Goal: Transaction & Acquisition: Purchase product/service

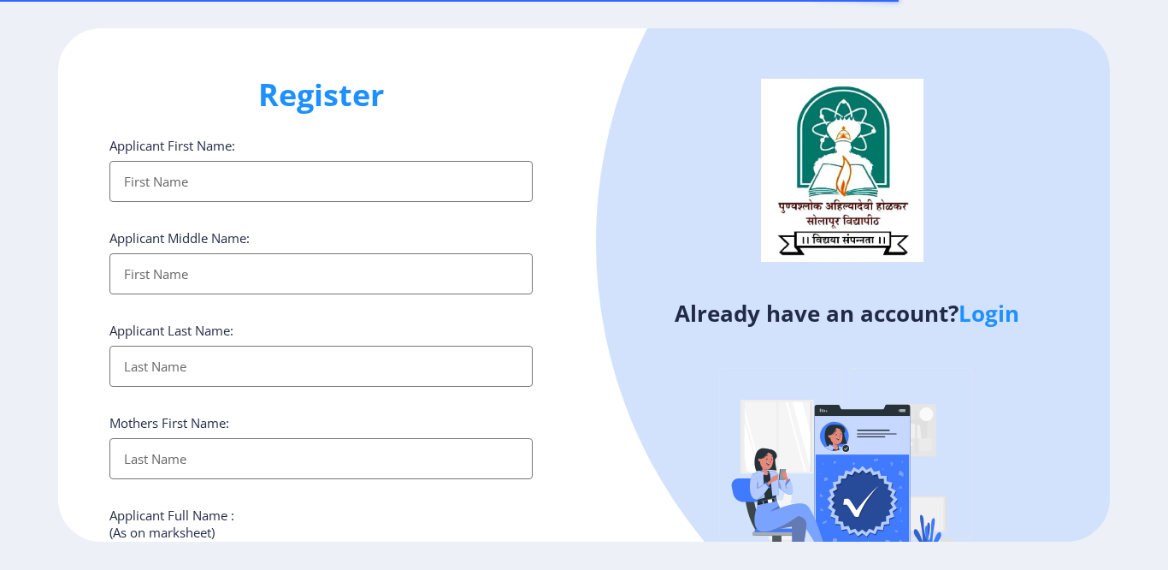
select select
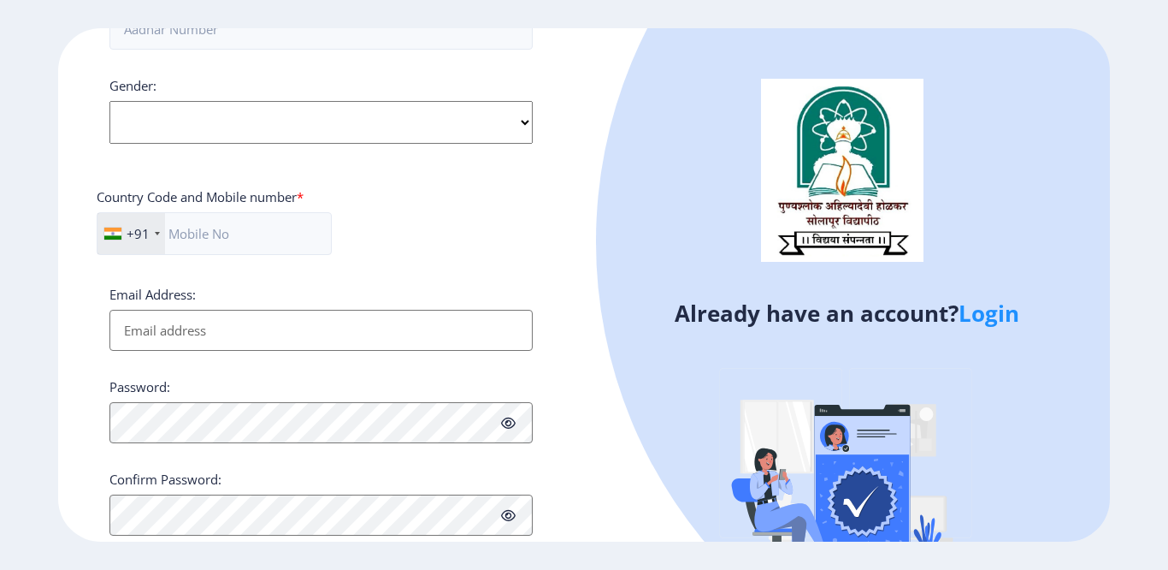
scroll to position [678, 0]
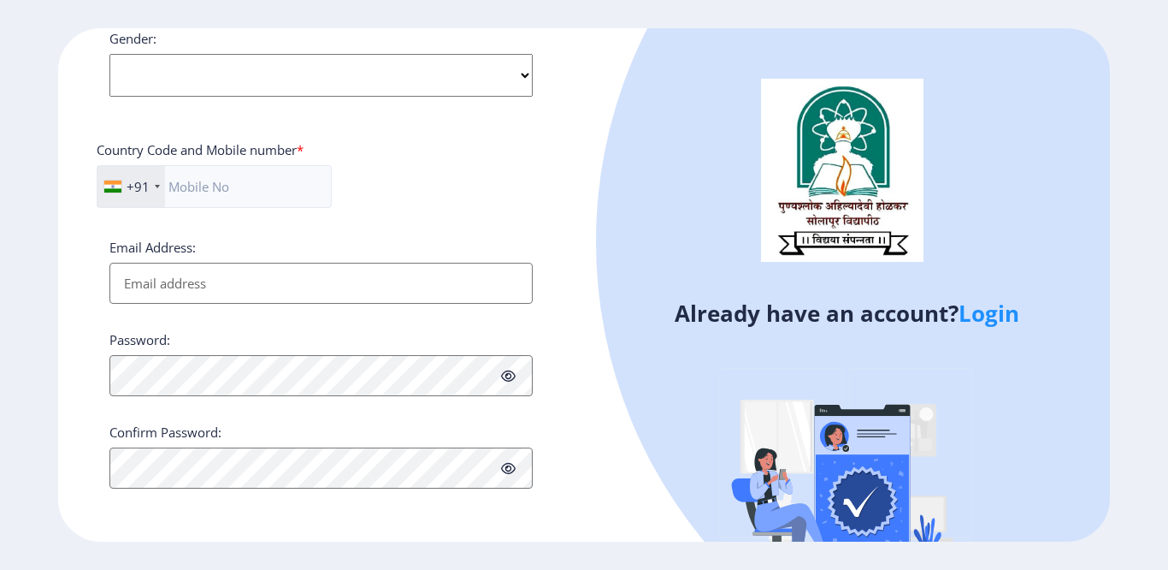
click at [1013, 316] on link "Login" at bounding box center [989, 313] width 61 height 31
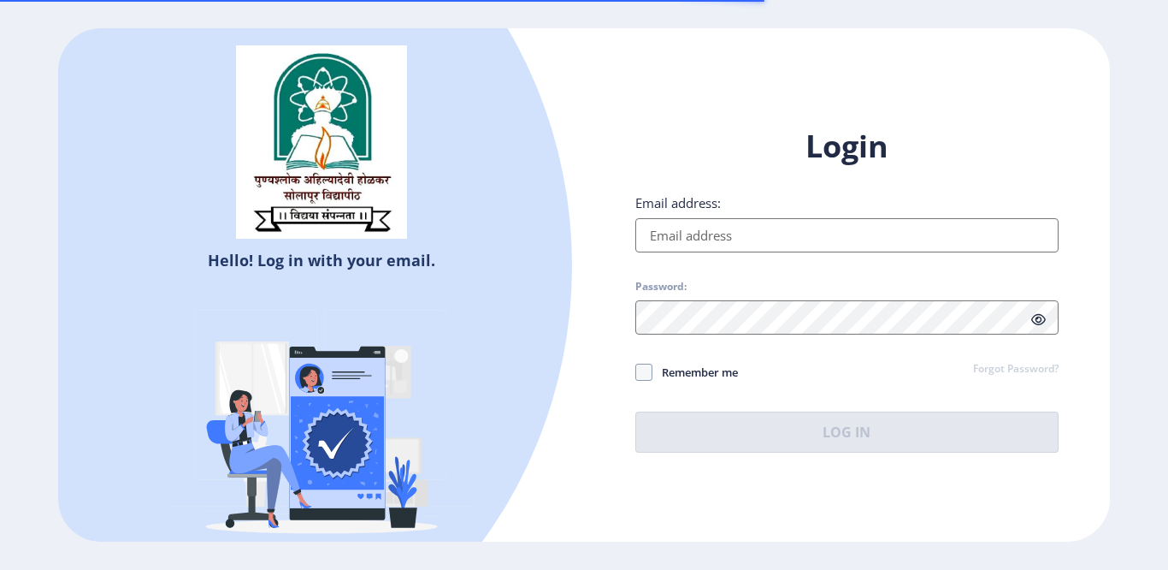
type input "priyankacmalji@gmail.com"
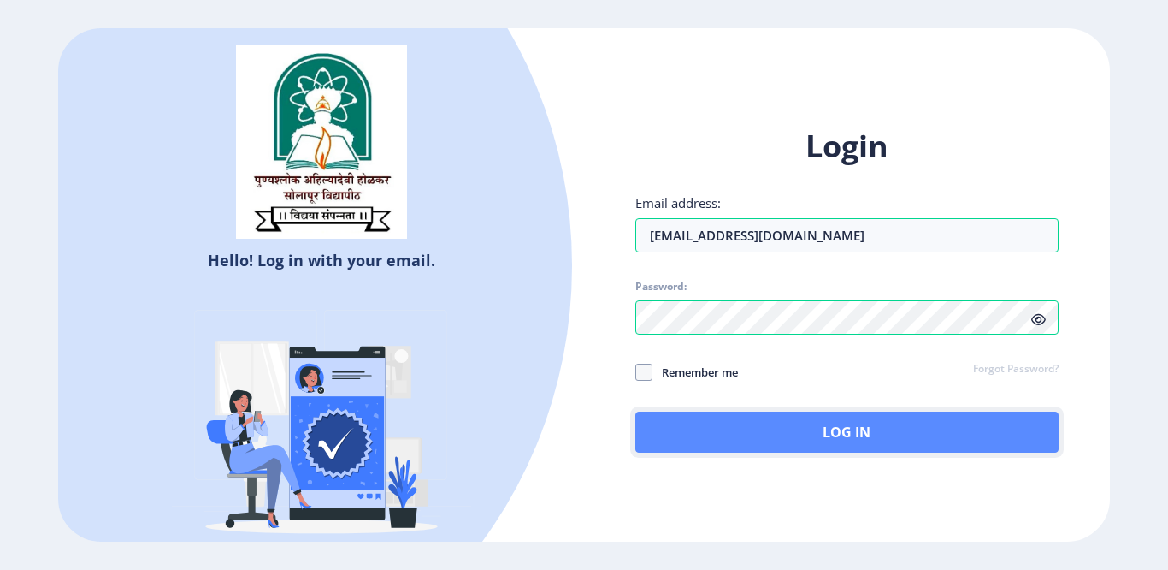
click at [904, 427] on button "Log In" at bounding box center [847, 431] width 423 height 41
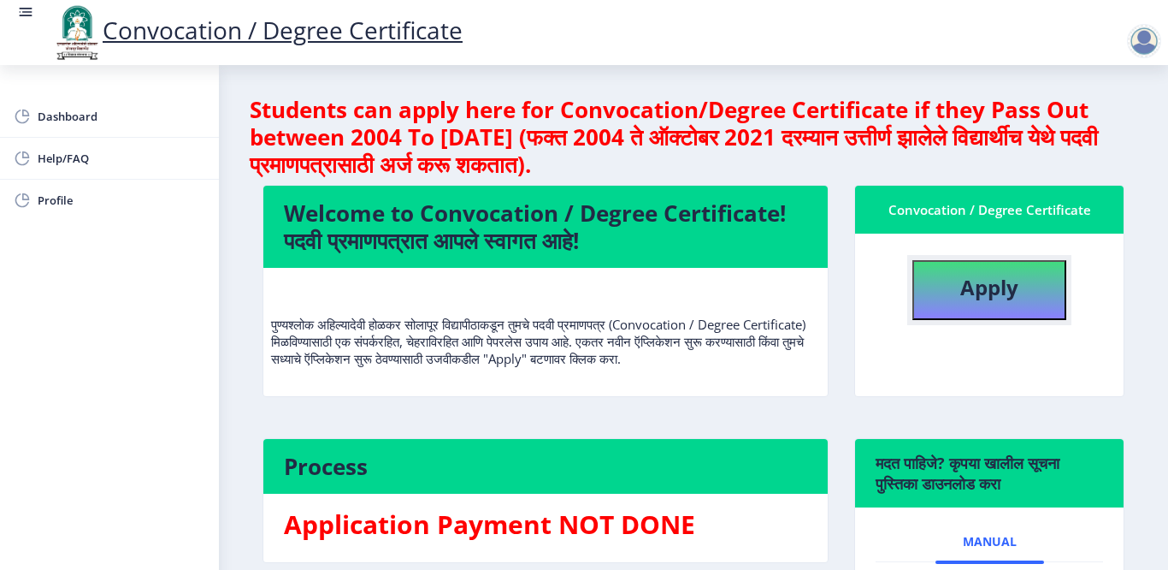
click at [979, 278] on b "Apply" at bounding box center [990, 287] width 58 height 28
select select
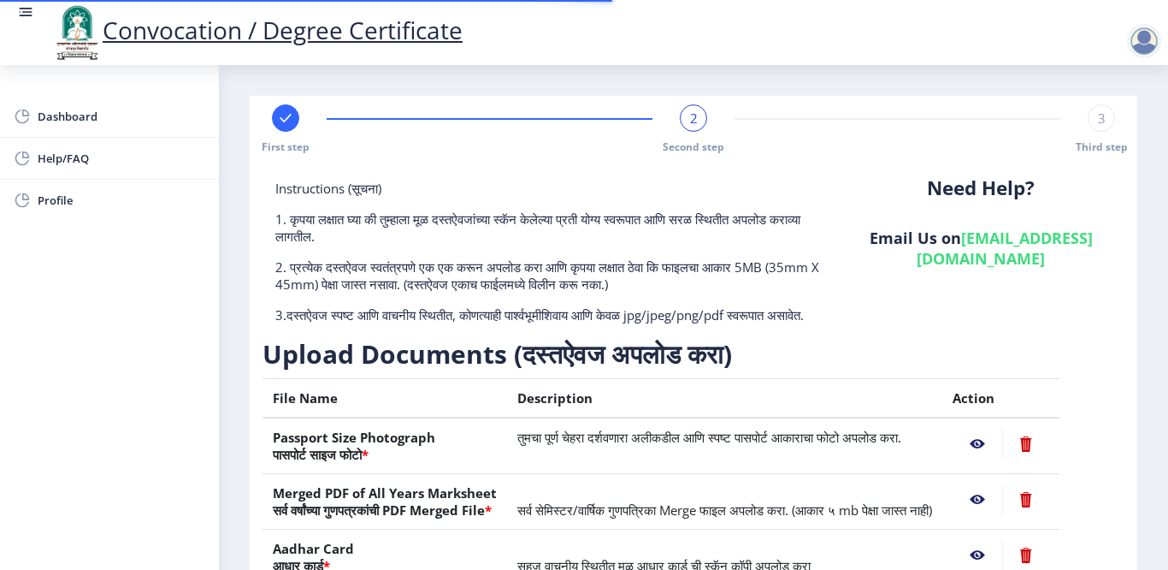
scroll to position [257, 0]
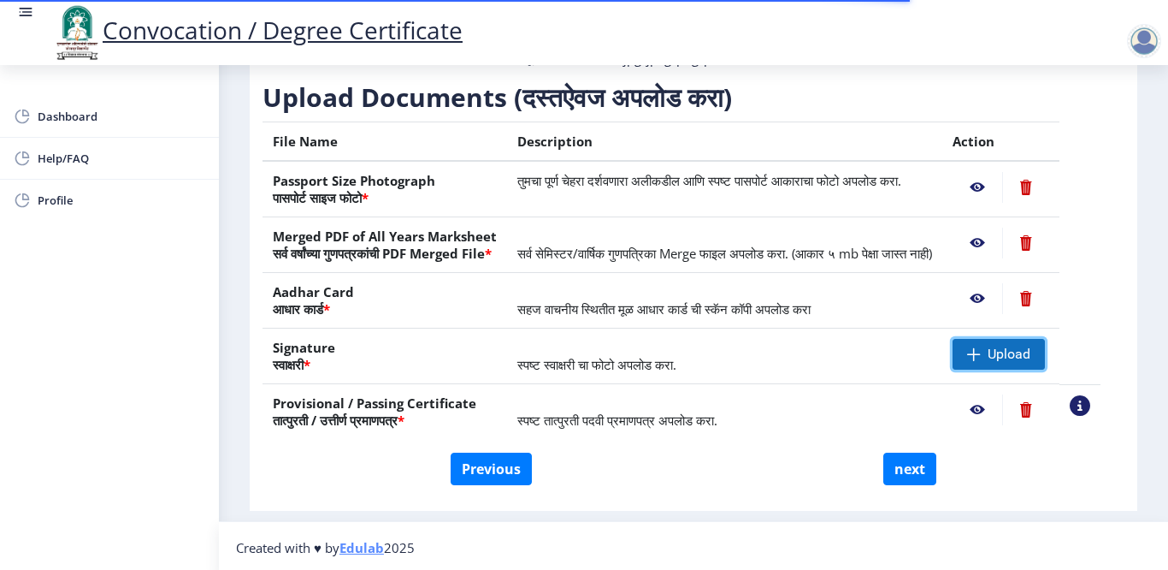
click at [1031, 363] on span "Upload" at bounding box center [1009, 354] width 43 height 17
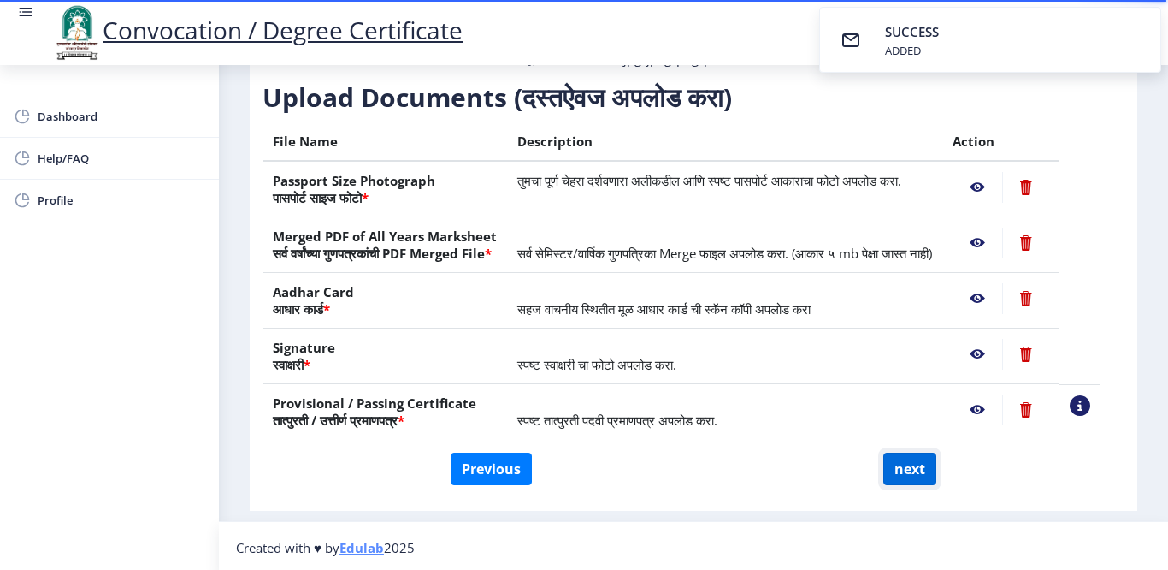
click at [904, 485] on button "next" at bounding box center [910, 468] width 53 height 33
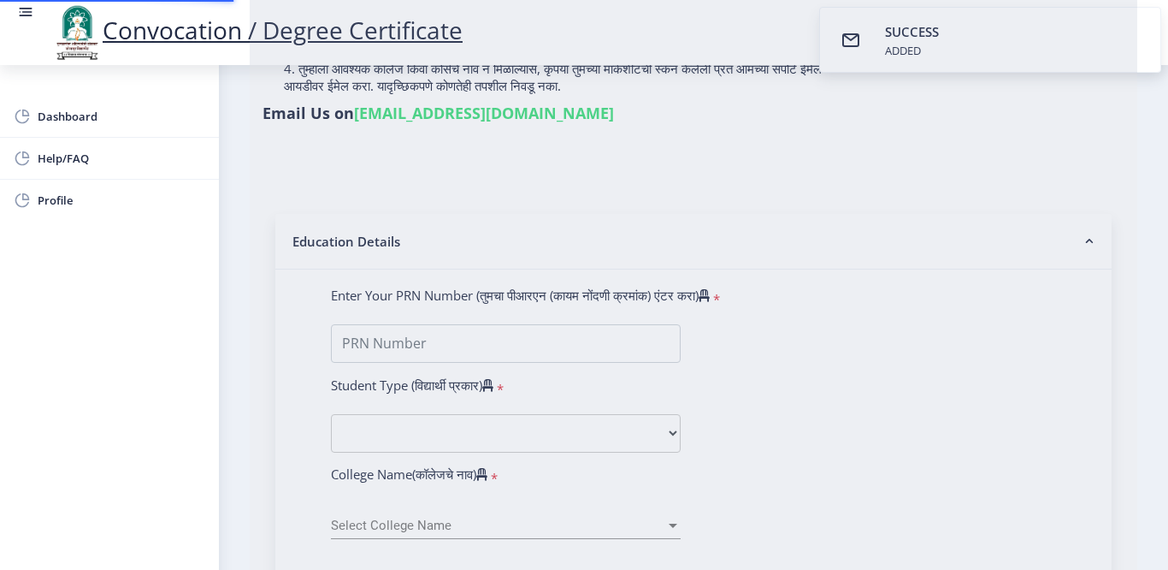
select select
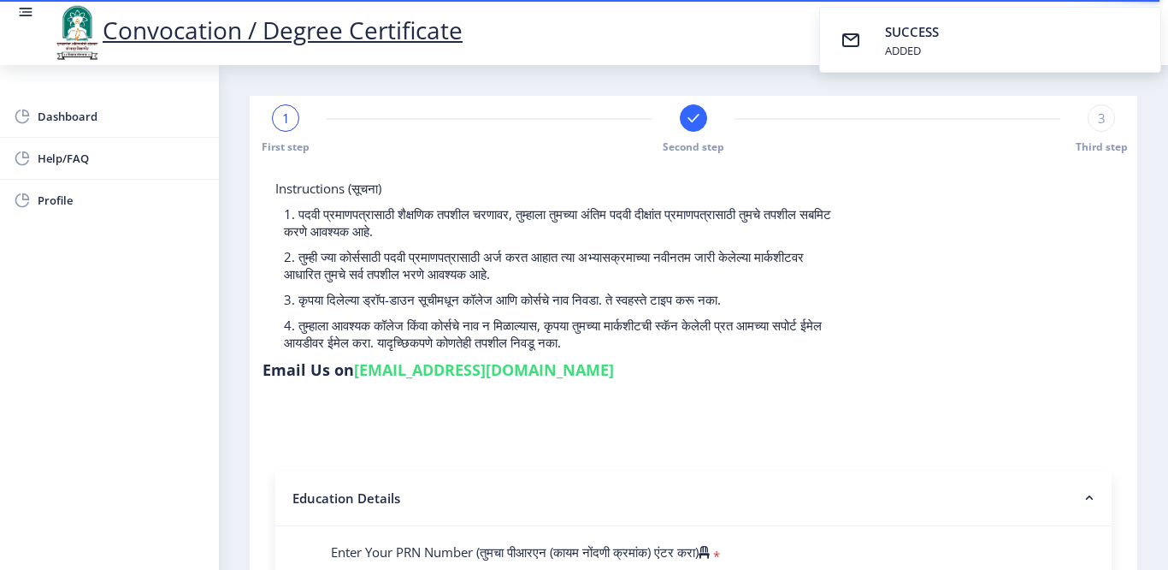
select select
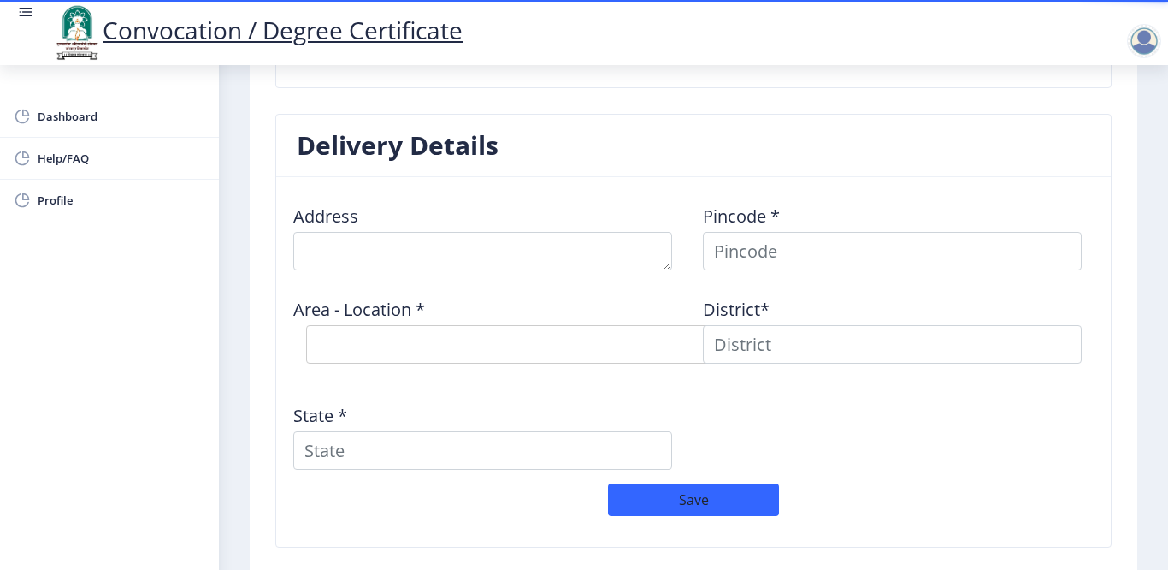
scroll to position [1369, 0]
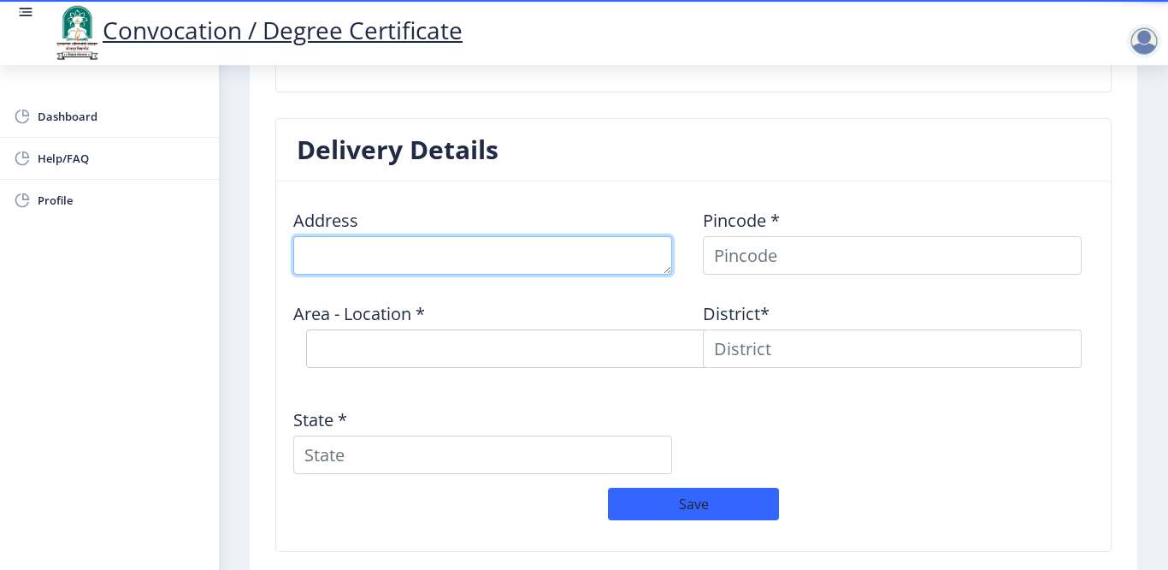
click at [388, 247] on textarea at bounding box center [482, 255] width 379 height 38
type textarea "B203, Venkatesh classic"
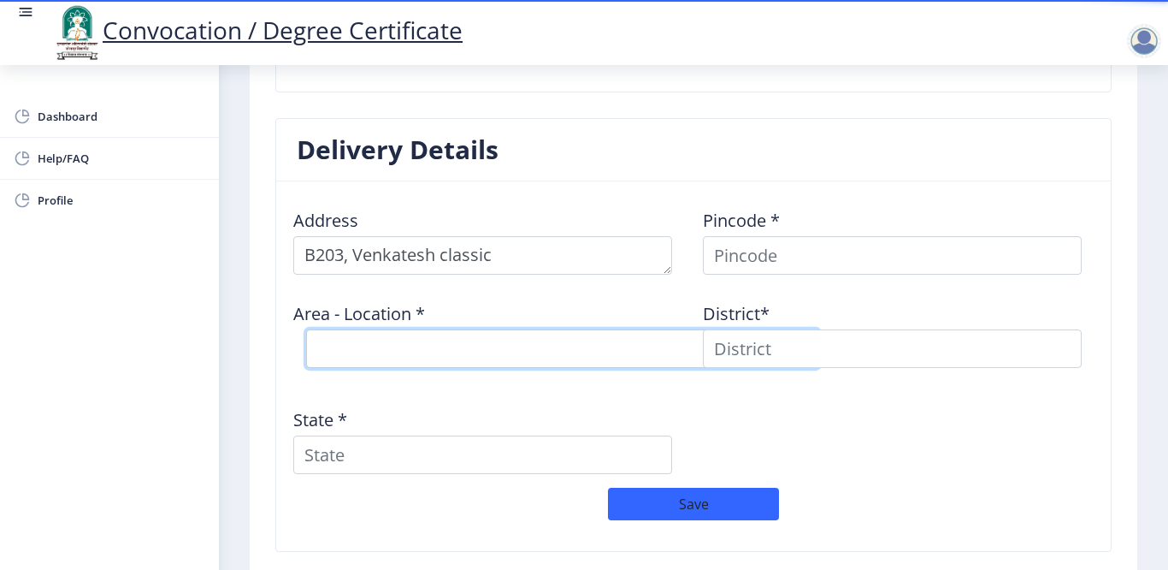
click at [364, 342] on select "Select Area Location" at bounding box center [562, 348] width 513 height 38
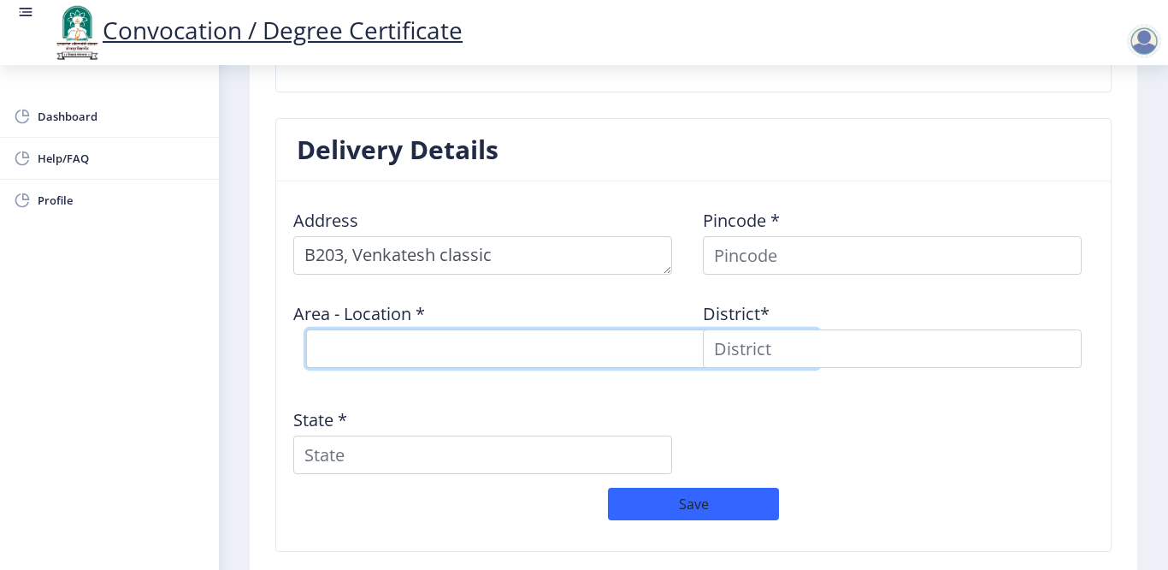
click at [373, 352] on select "Select Area Location" at bounding box center [562, 348] width 513 height 38
click at [389, 351] on select "Select Area Location" at bounding box center [562, 348] width 513 height 38
click at [393, 346] on select "Select Area Location" at bounding box center [562, 348] width 513 height 38
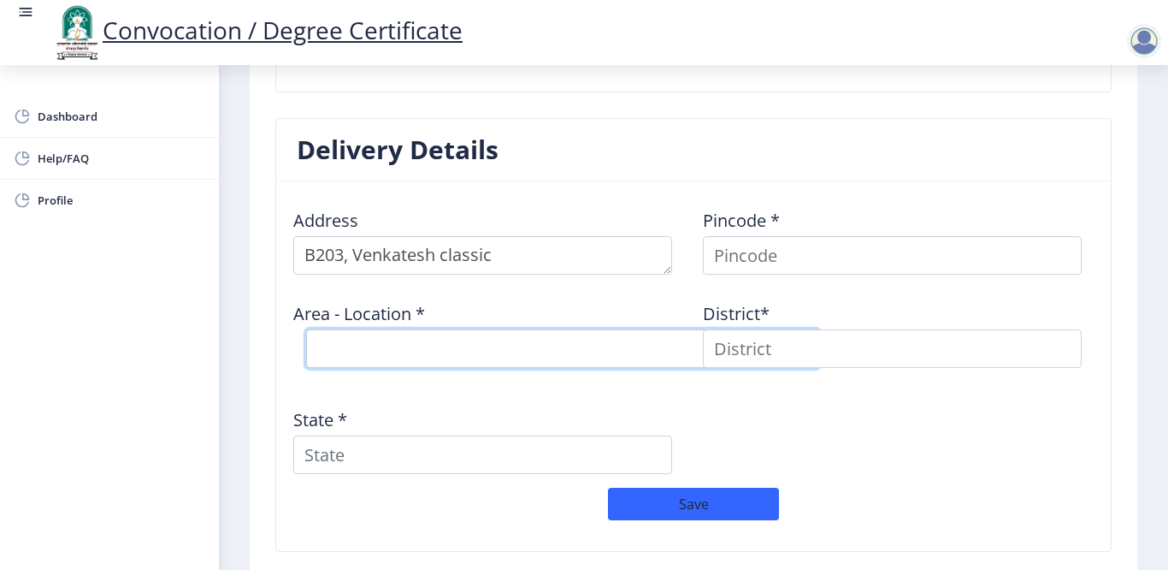
click at [395, 346] on select "Select Area Location" at bounding box center [562, 348] width 513 height 38
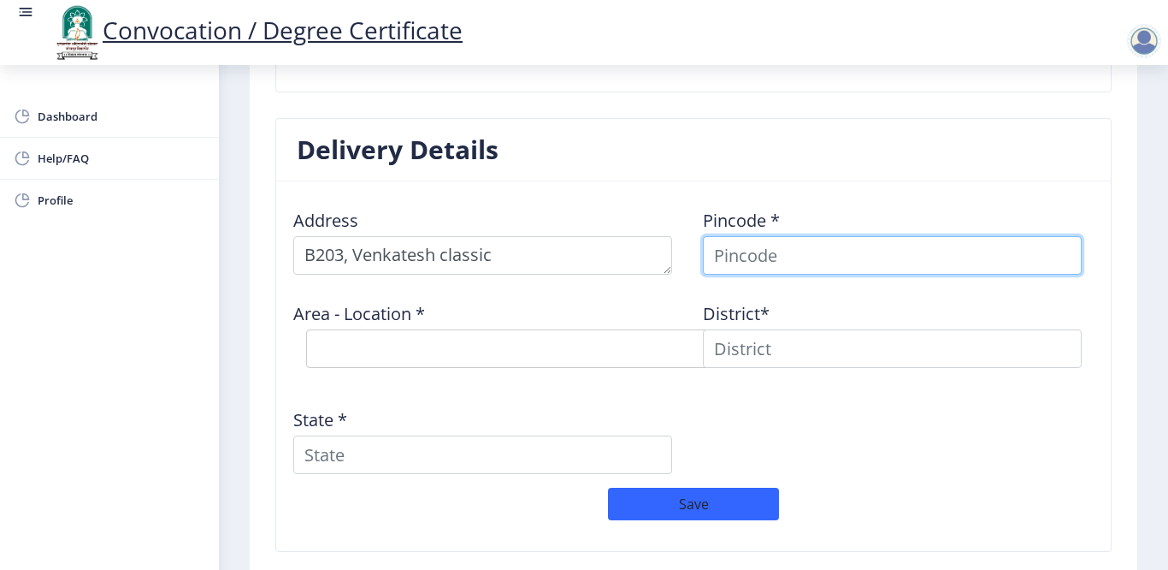
click at [803, 251] on input at bounding box center [892, 255] width 379 height 38
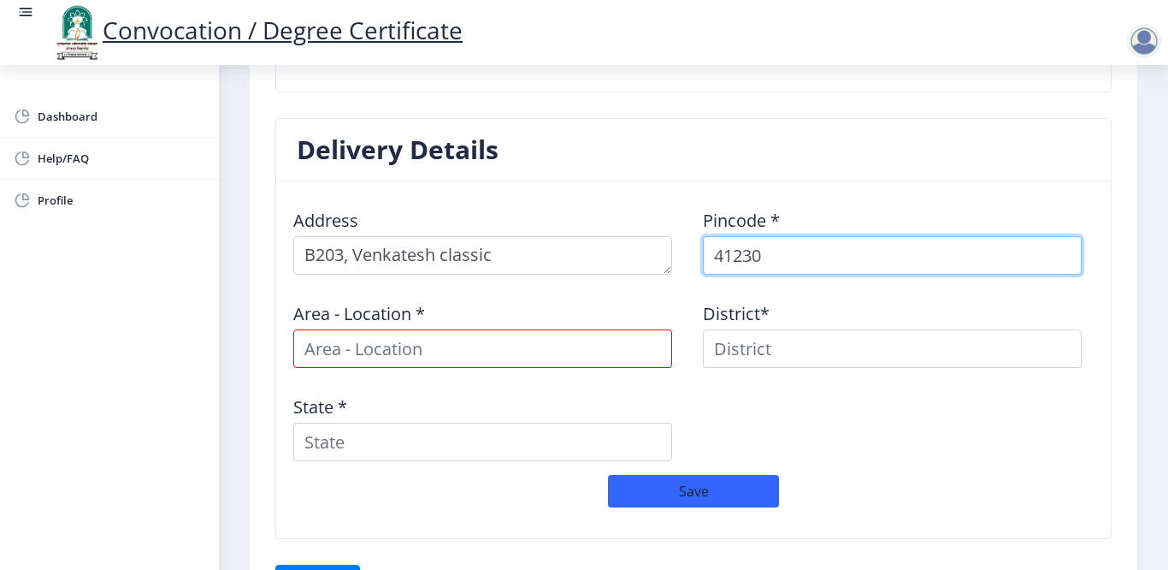
type input "412308"
select select
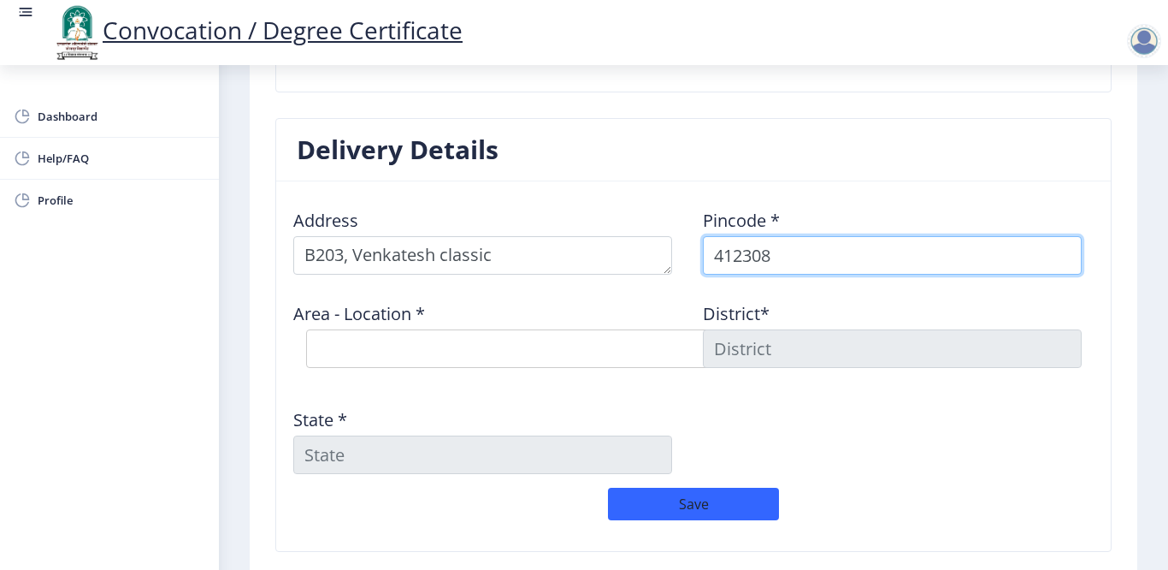
type input "412308"
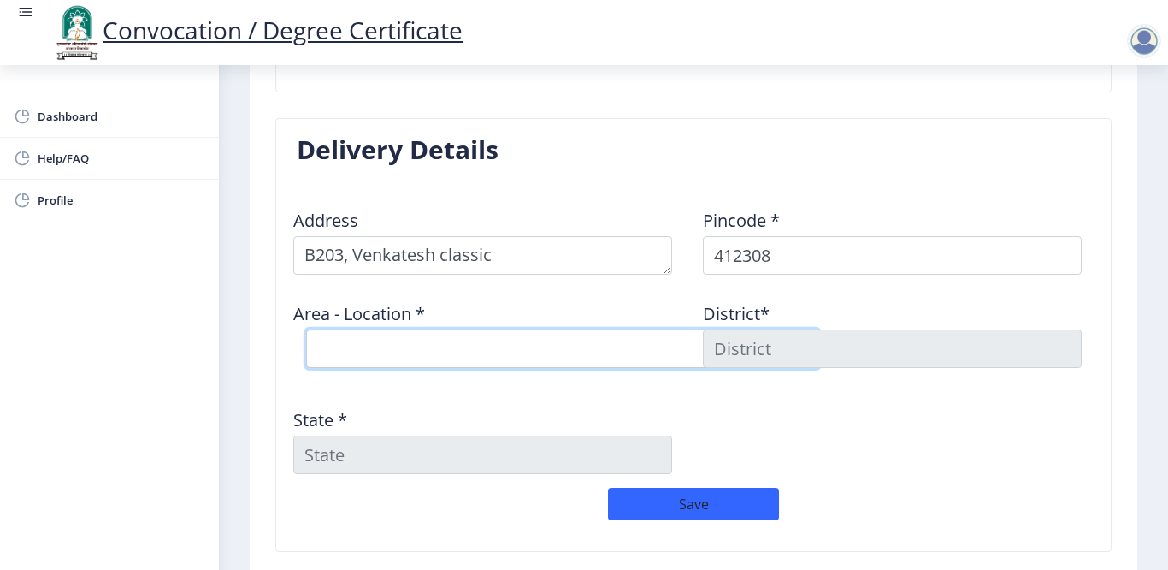
click at [410, 336] on select "Select Area Location Phursungi S.O Uruli Devachi B.O Vadki B.O" at bounding box center [562, 348] width 513 height 38
select select "1: Object"
click at [306, 329] on select "Select Area Location Phursungi S.O Uruli Devachi B.O Vadki B.O" at bounding box center [562, 348] width 513 height 38
type input "PUNE"
type input "Maharashtra"
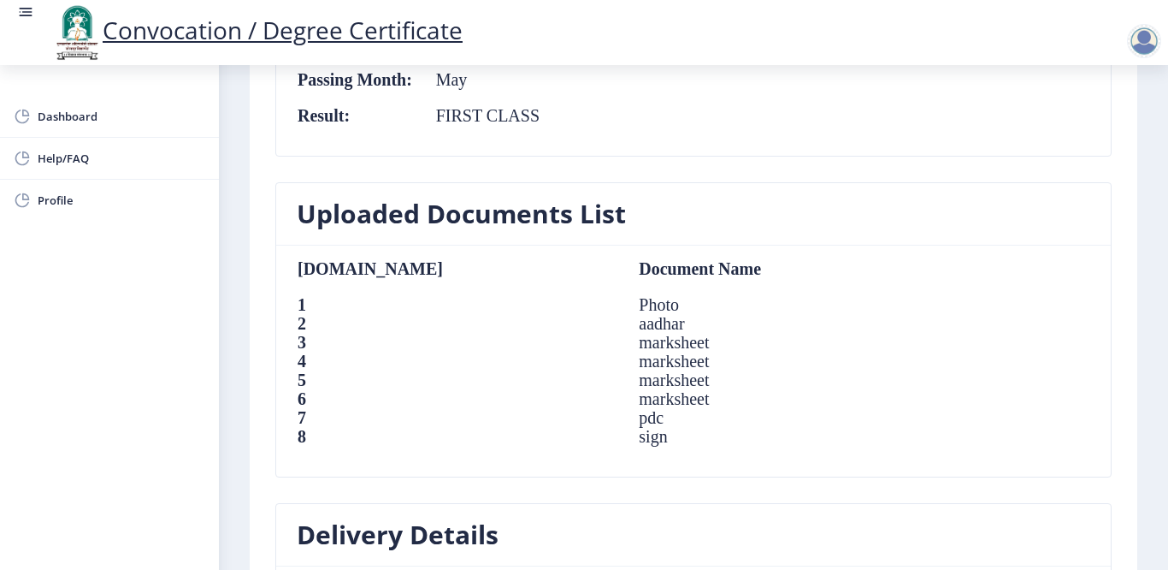
scroll to position [1411, 0]
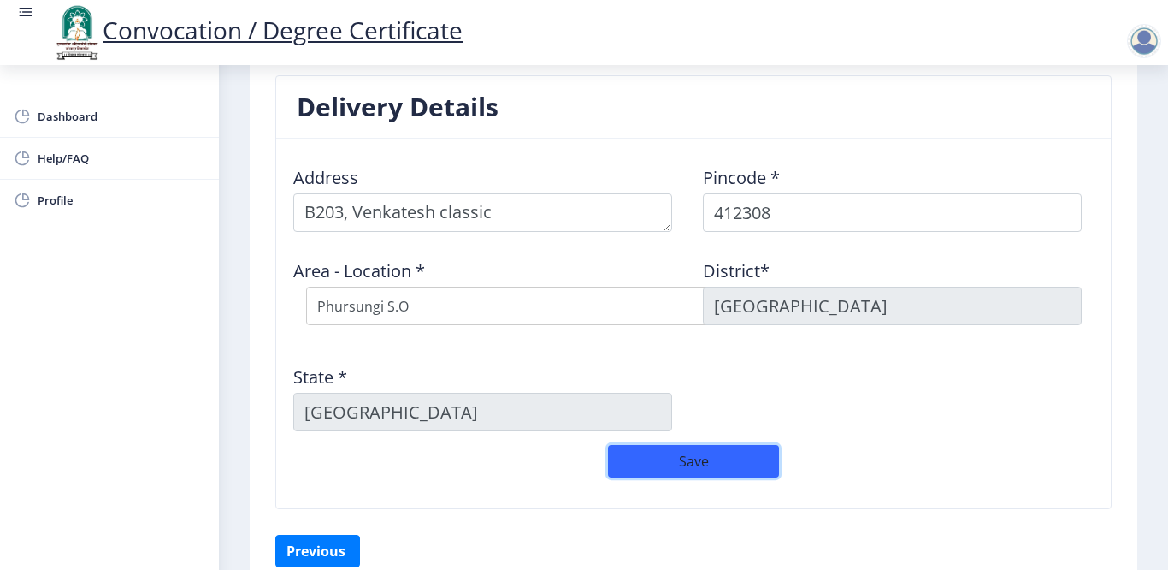
click at [707, 456] on button "Save" at bounding box center [693, 461] width 171 height 33
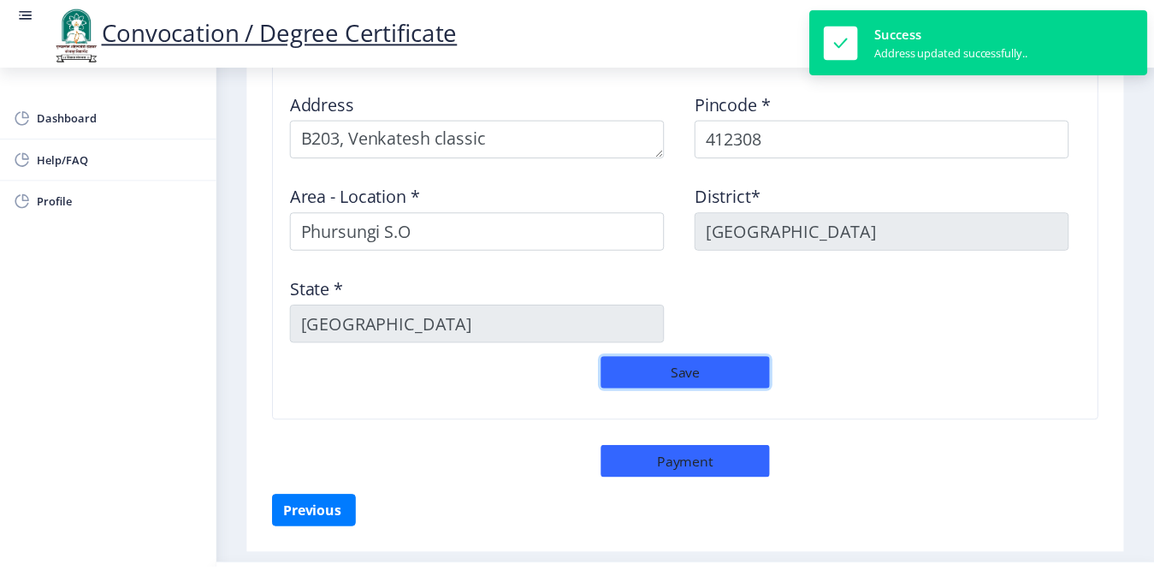
scroll to position [1534, 0]
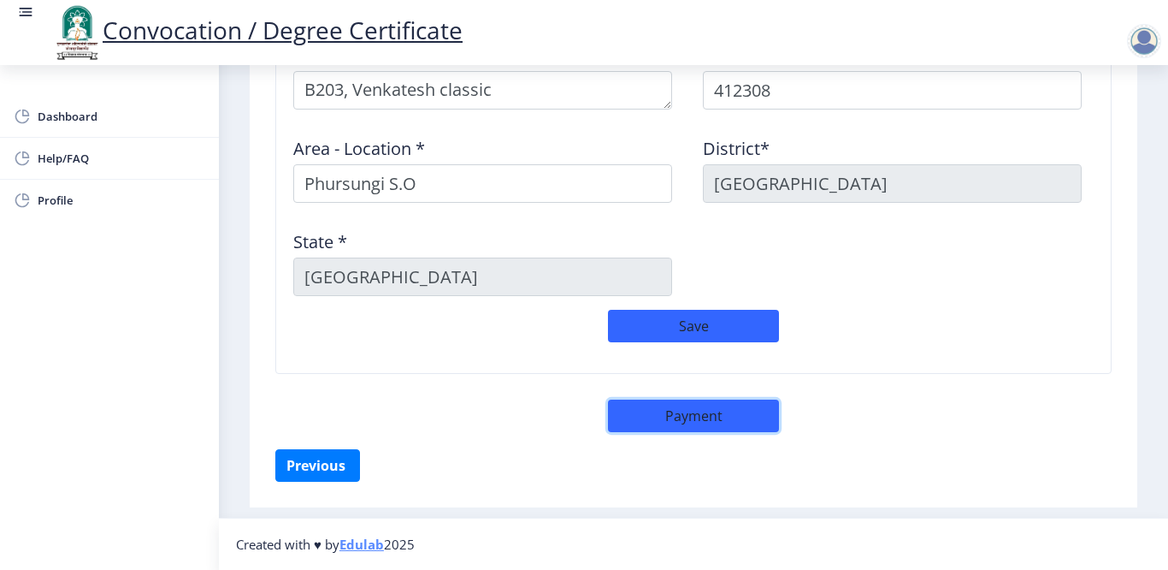
click at [709, 423] on button "Payment" at bounding box center [693, 415] width 171 height 33
select select "sealed"
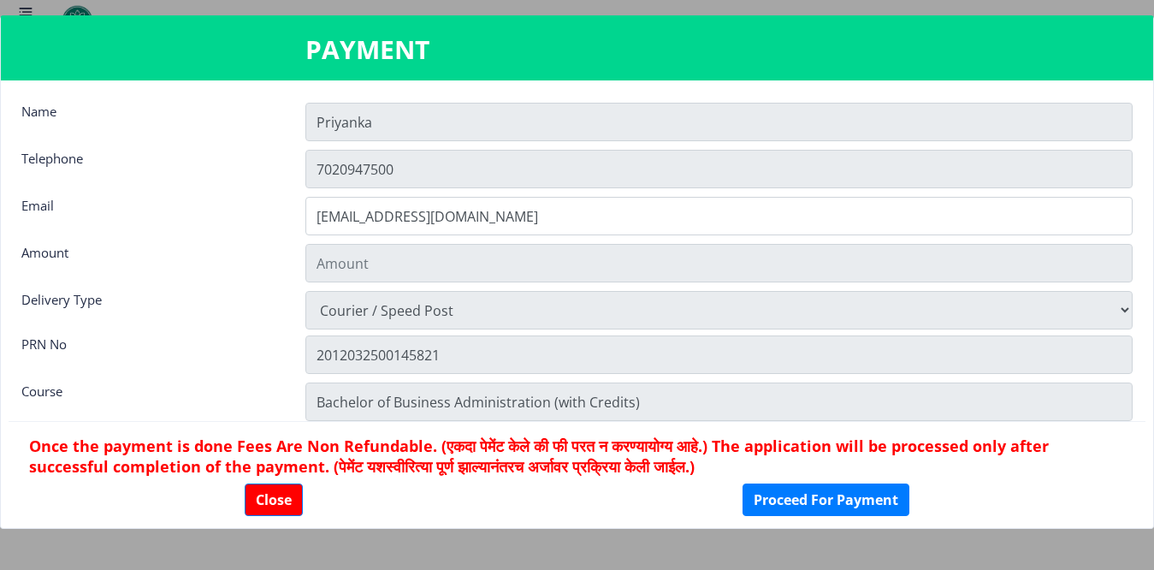
type input "2885"
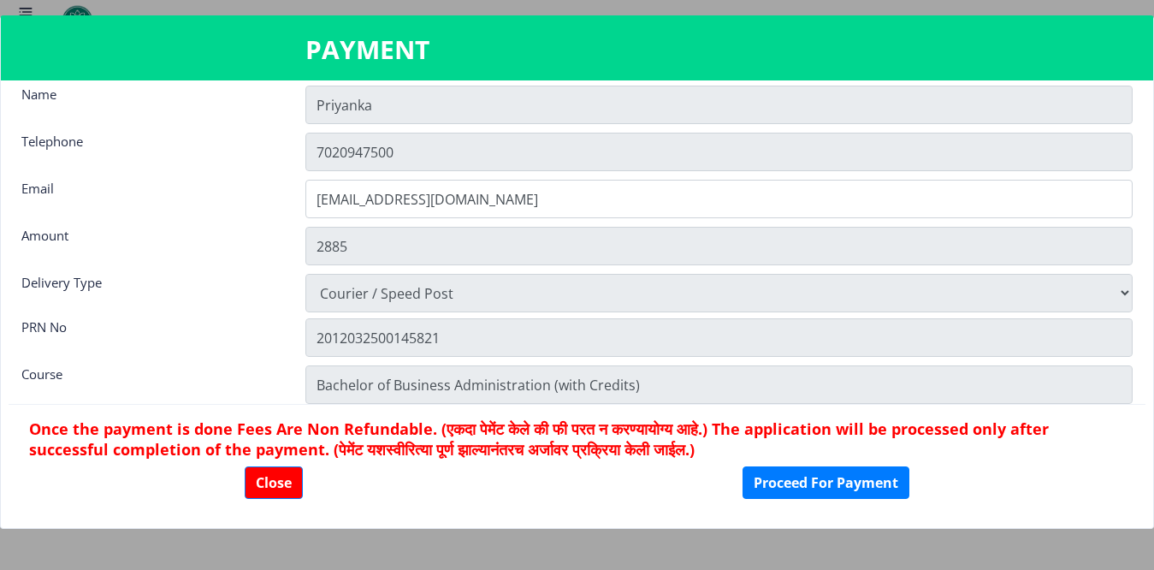
scroll to position [24, 0]
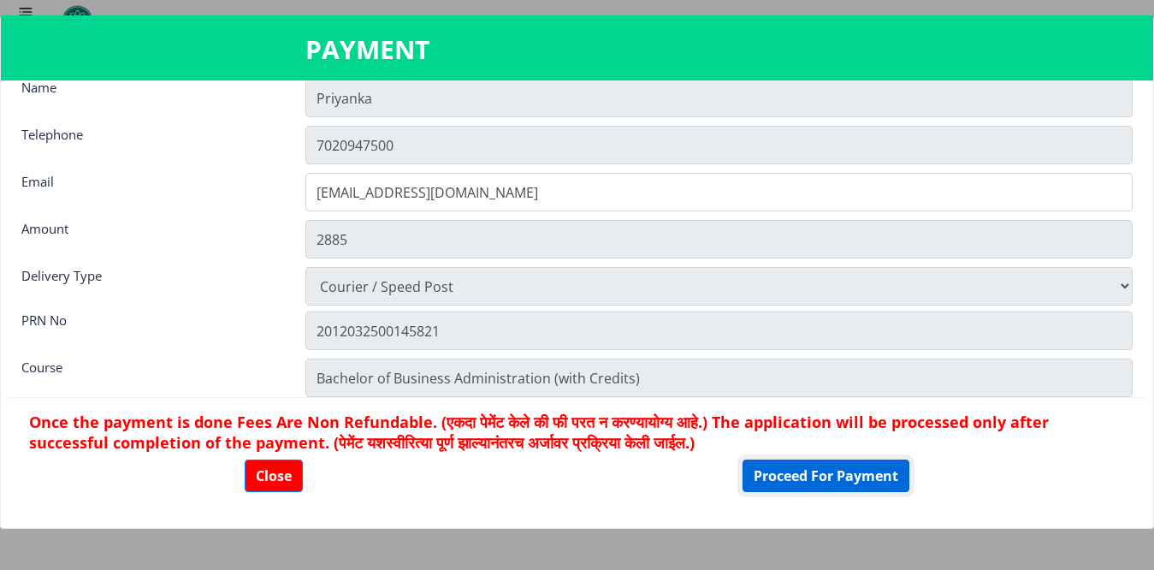
click at [844, 475] on button "Proceed For Payment" at bounding box center [825, 475] width 167 height 33
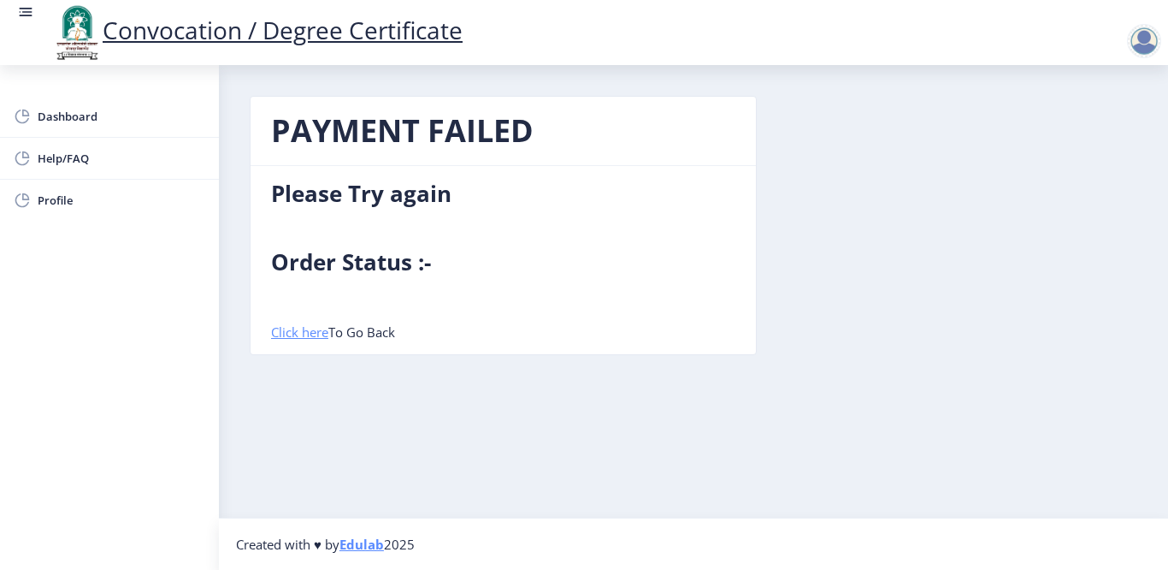
click at [308, 330] on link "Click here" at bounding box center [299, 331] width 57 height 17
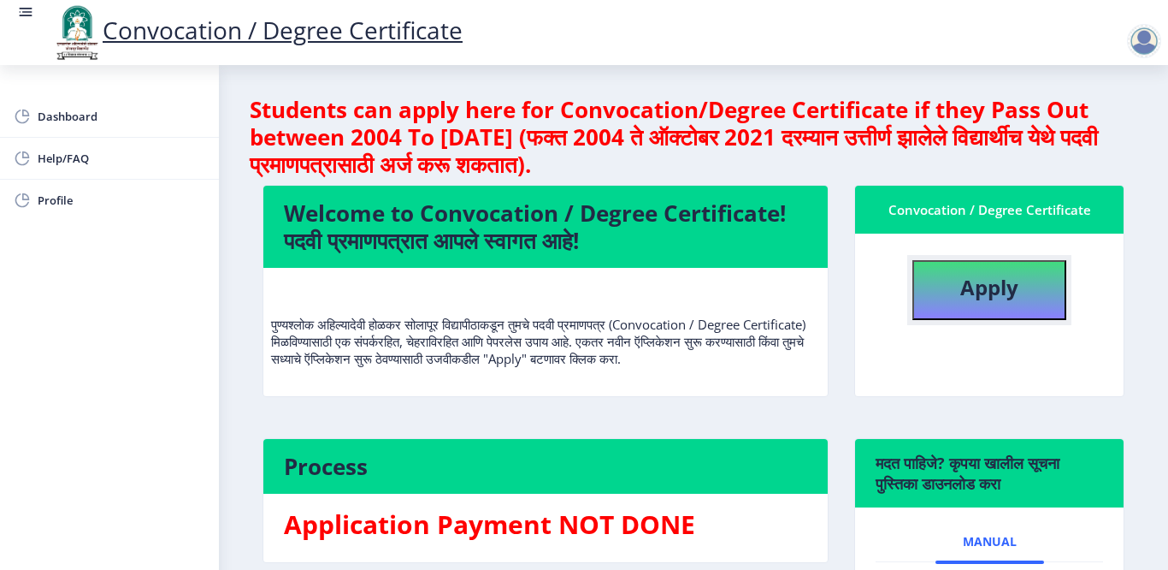
click at [961, 304] on button "Apply" at bounding box center [990, 290] width 154 height 60
select select
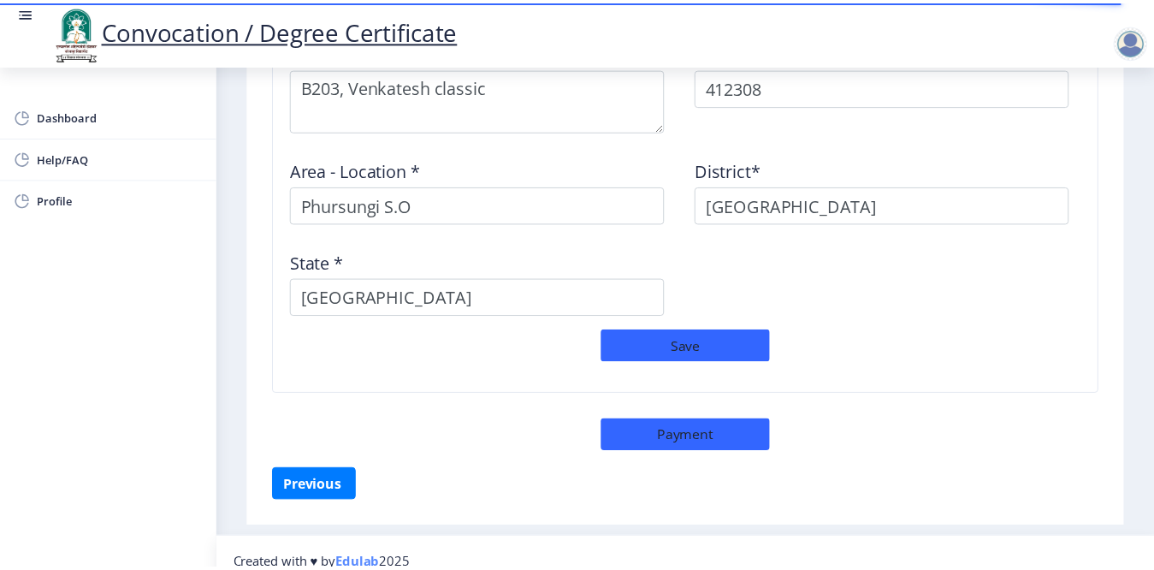
scroll to position [1557, 0]
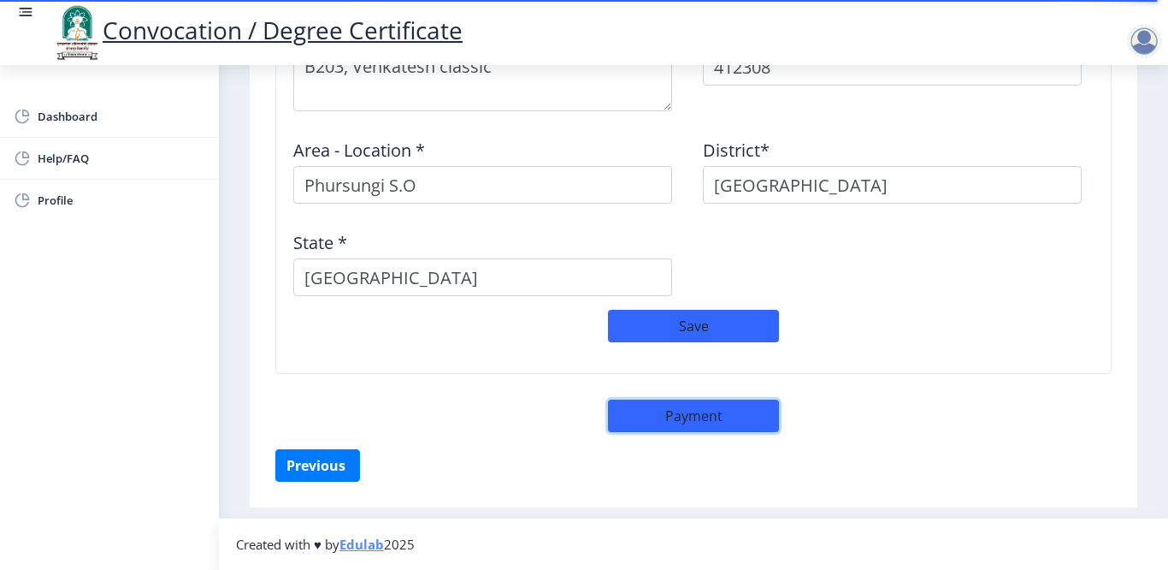
click at [695, 415] on button "Payment" at bounding box center [693, 415] width 171 height 33
select select "sealed"
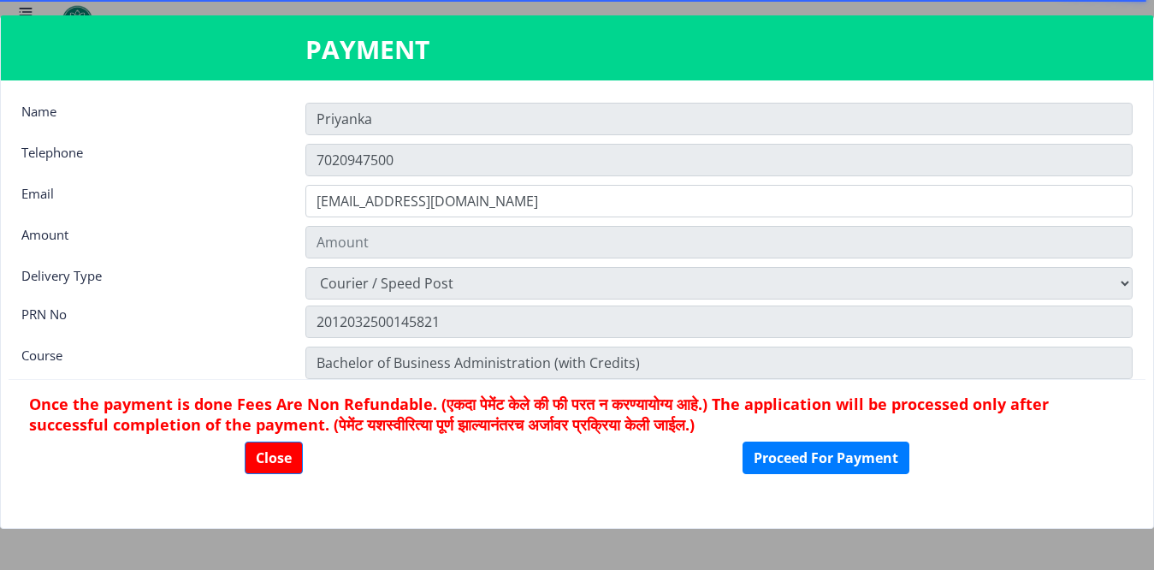
type input "2885"
click at [782, 453] on button "Proceed For Payment" at bounding box center [825, 457] width 167 height 33
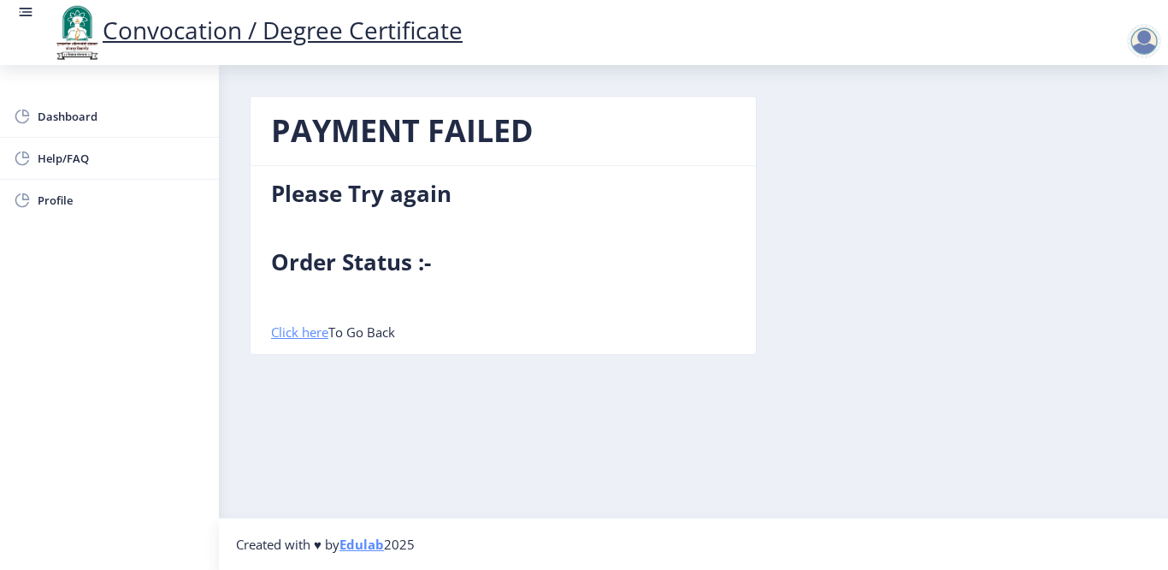
click at [300, 331] on link "Click here" at bounding box center [299, 331] width 57 height 17
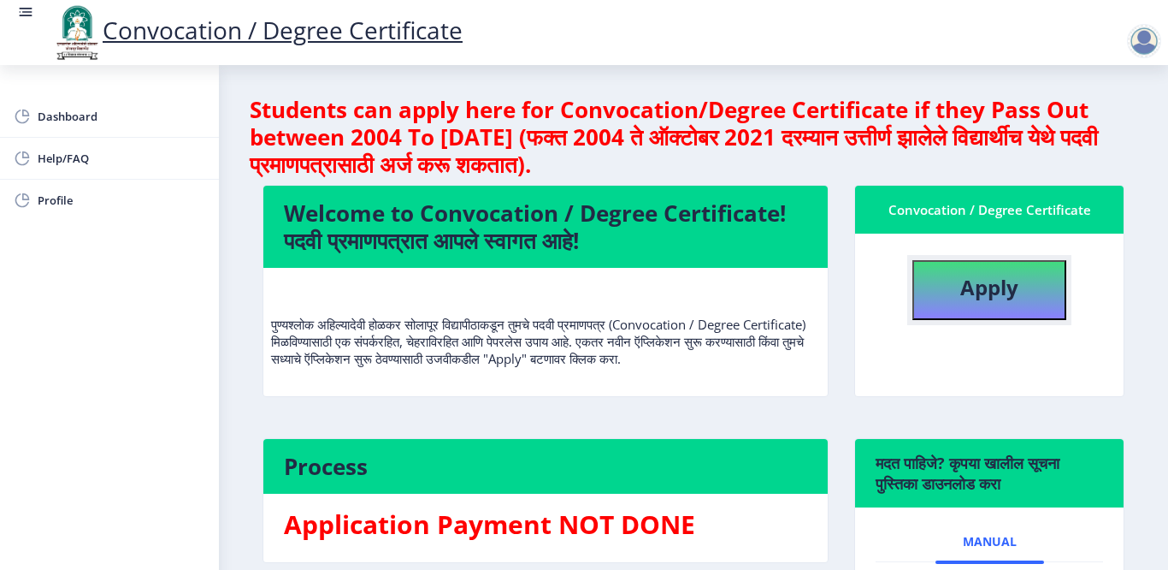
click at [971, 285] on b "Apply" at bounding box center [990, 287] width 58 height 28
select select
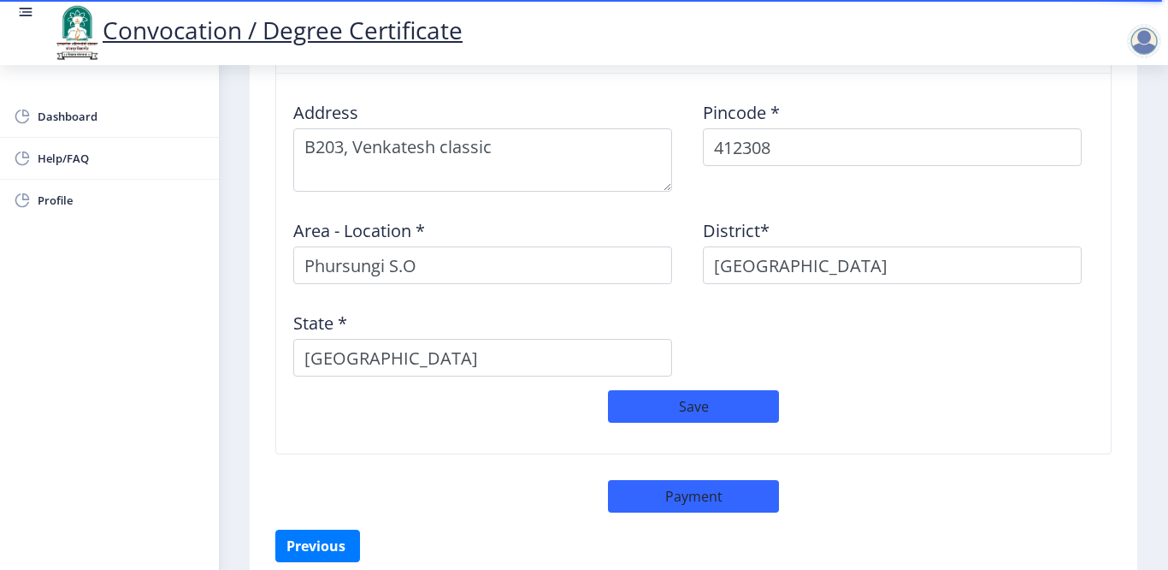
scroll to position [1471, 0]
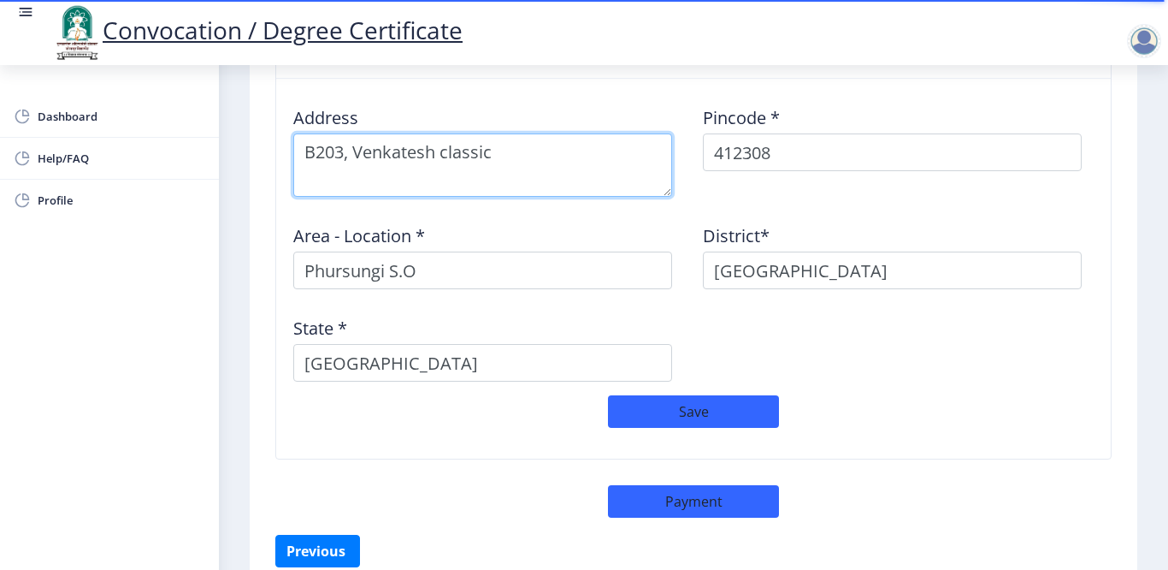
click at [566, 157] on textarea at bounding box center [482, 164] width 379 height 63
click at [494, 153] on textarea at bounding box center [482, 164] width 379 height 63
click at [603, 161] on textarea at bounding box center [482, 164] width 379 height 63
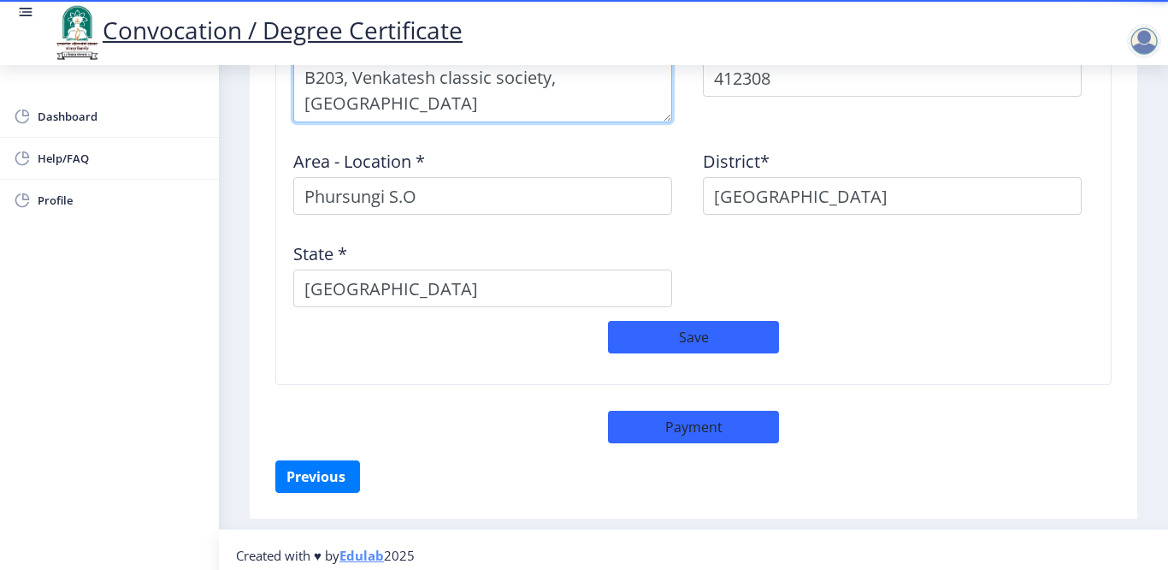
scroll to position [1557, 0]
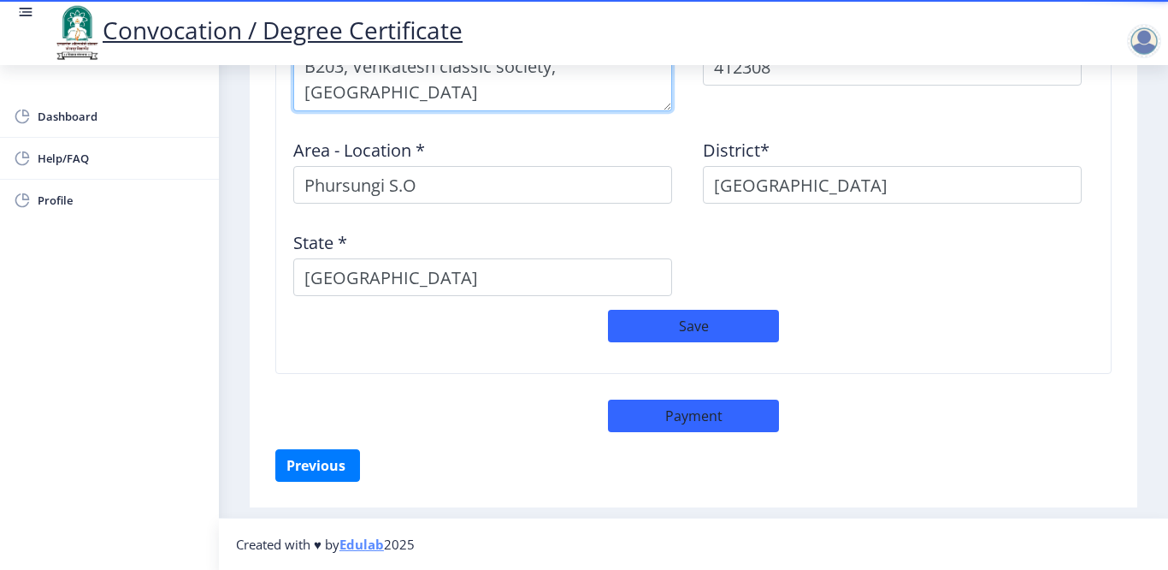
type textarea "B203, Venkatesh classic society, [GEOGRAPHIC_DATA]"
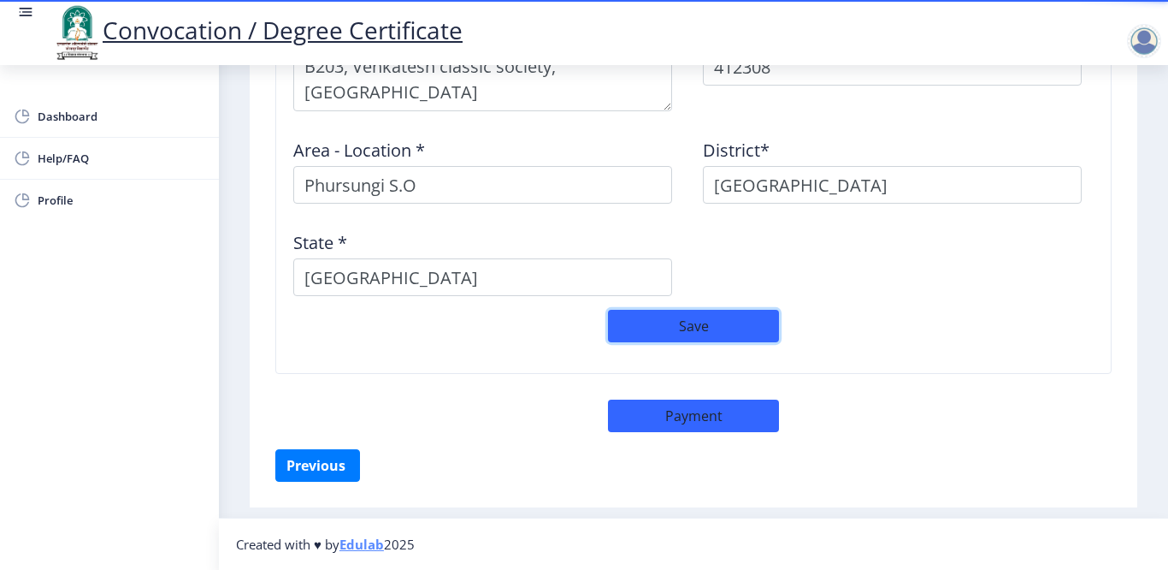
click at [718, 324] on button "Save" at bounding box center [693, 326] width 171 height 33
click at [333, 453] on button "Previous ‍" at bounding box center [317, 465] width 85 height 33
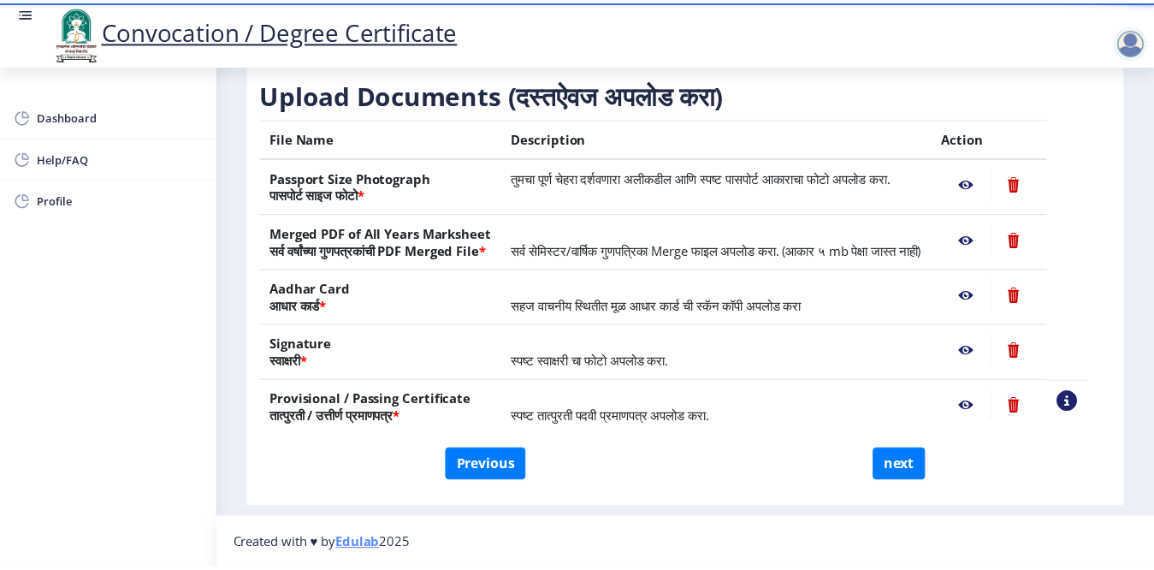
scroll to position [294, 0]
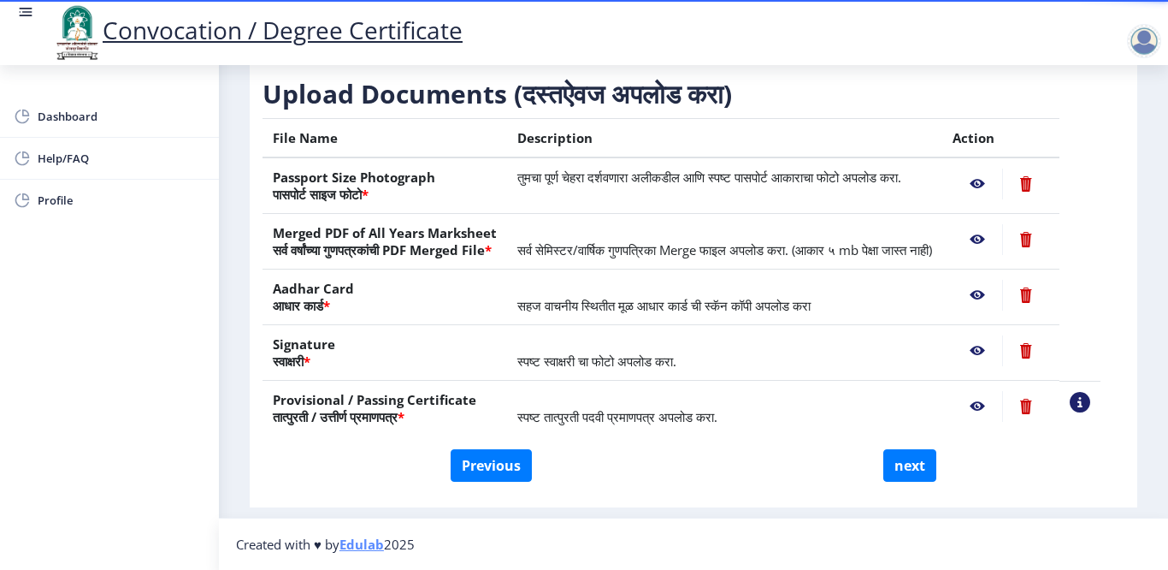
click at [996, 293] on nb-action at bounding box center [978, 295] width 50 height 31
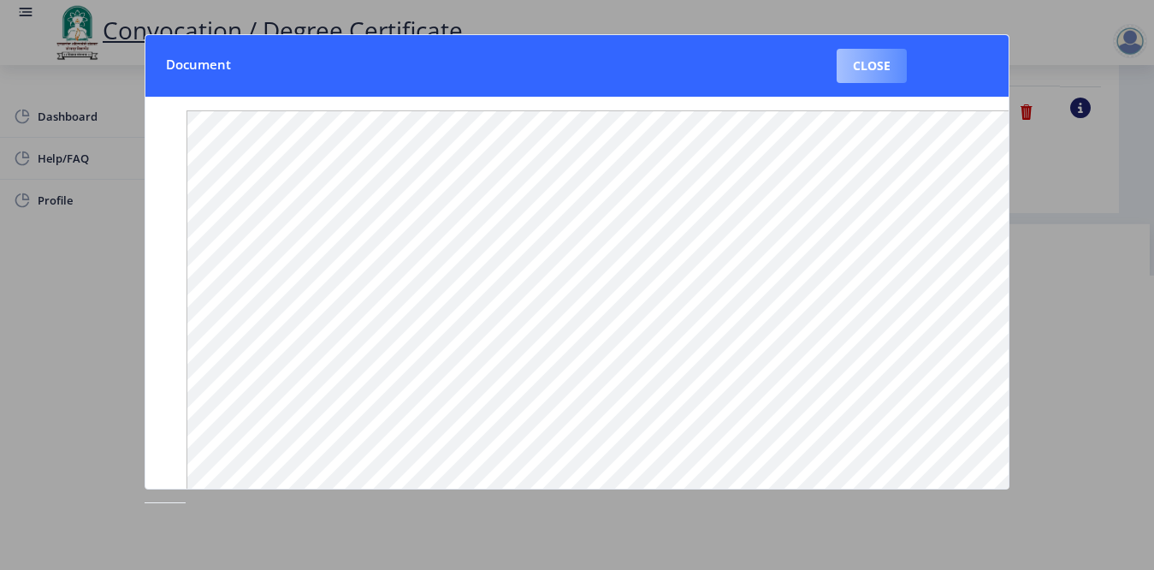
click at [849, 72] on button "Close" at bounding box center [872, 66] width 70 height 34
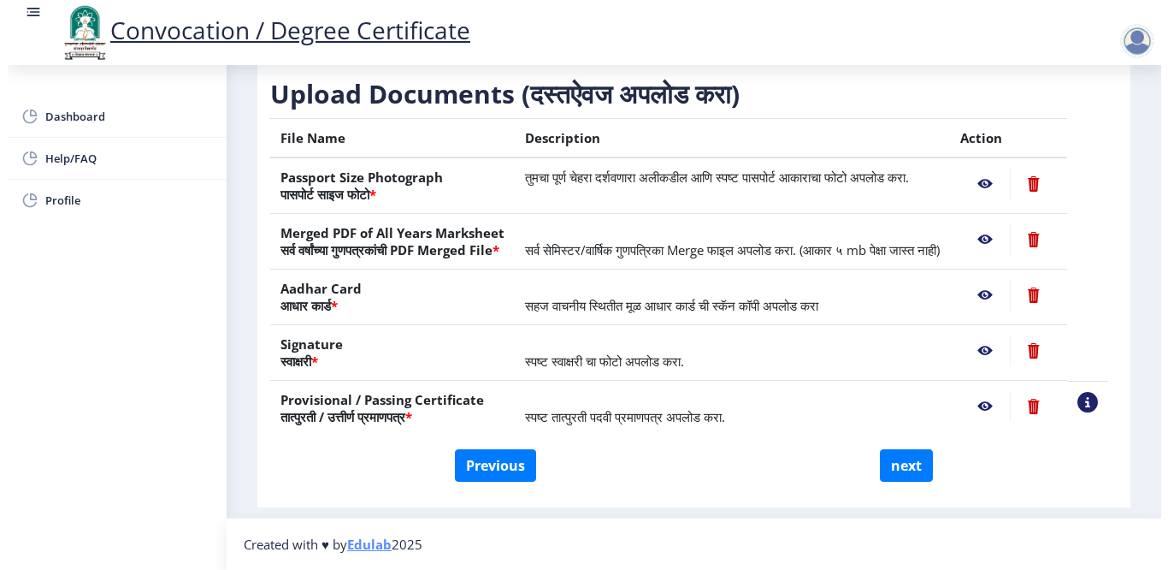
scroll to position [127, 0]
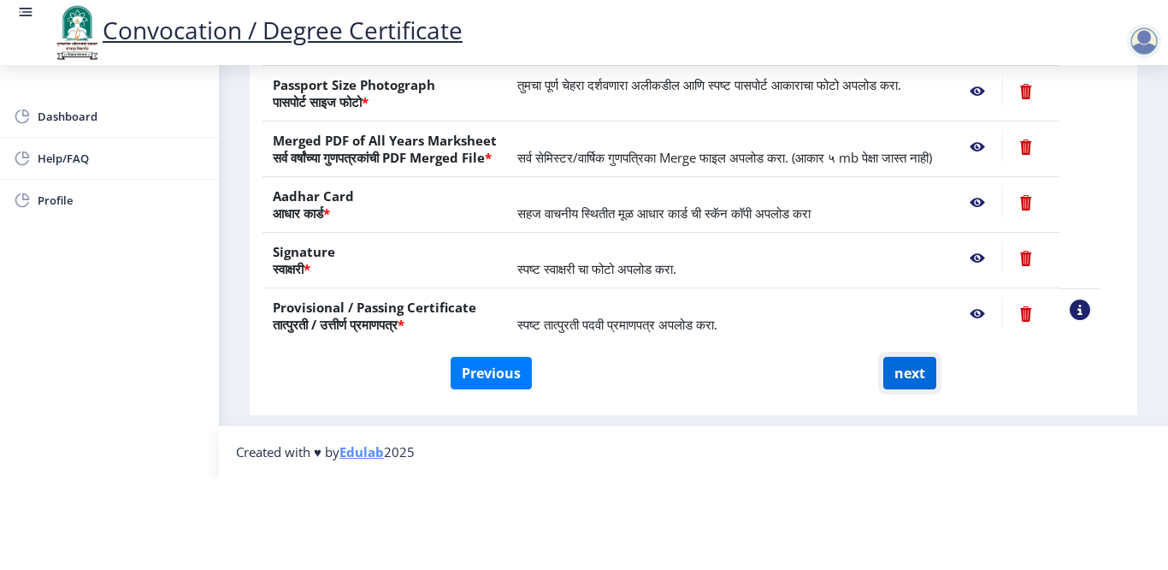
click at [906, 357] on button "next" at bounding box center [910, 373] width 53 height 33
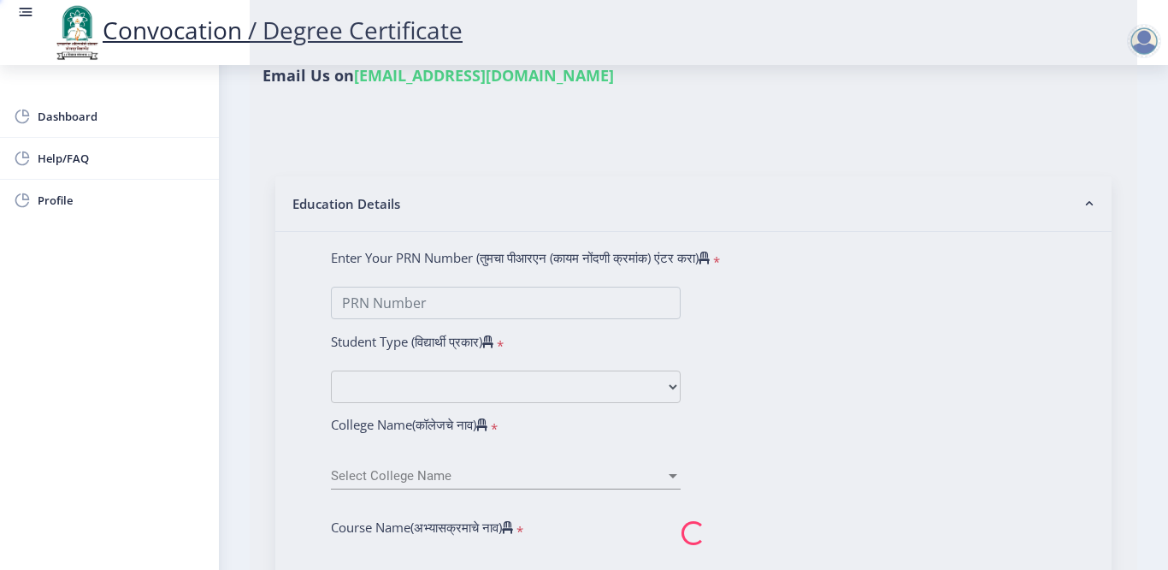
select select
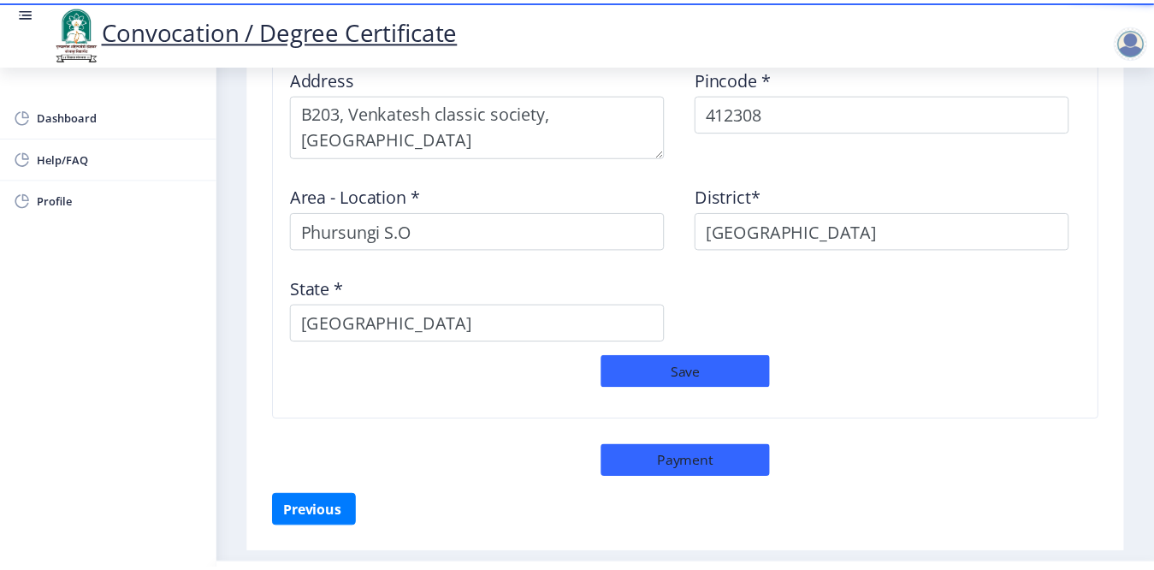
scroll to position [1557, 0]
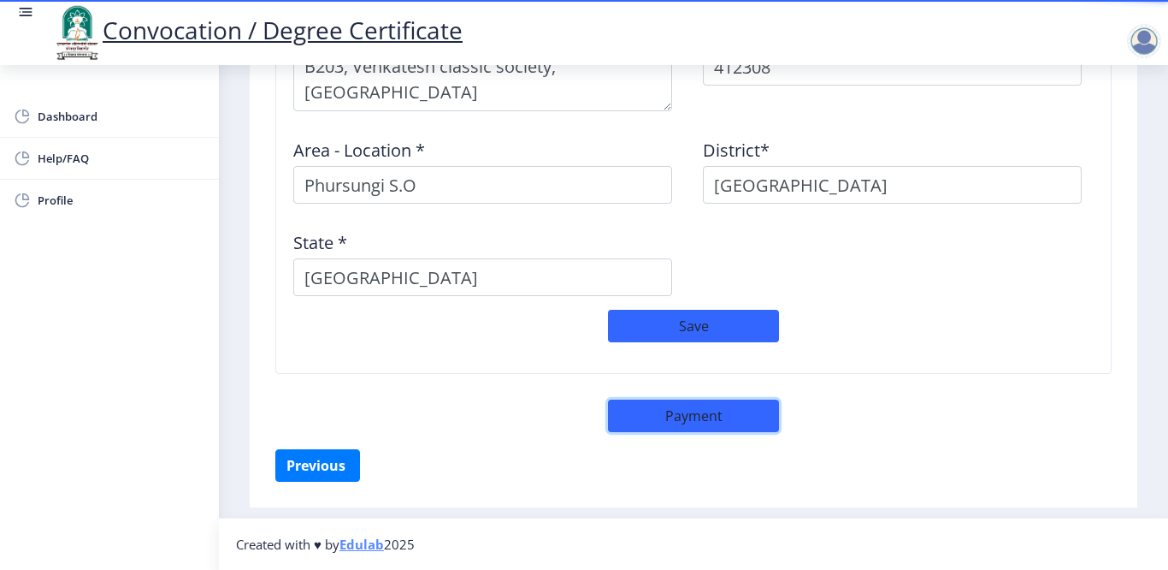
click at [724, 411] on button "Payment" at bounding box center [693, 415] width 171 height 33
select select "sealed"
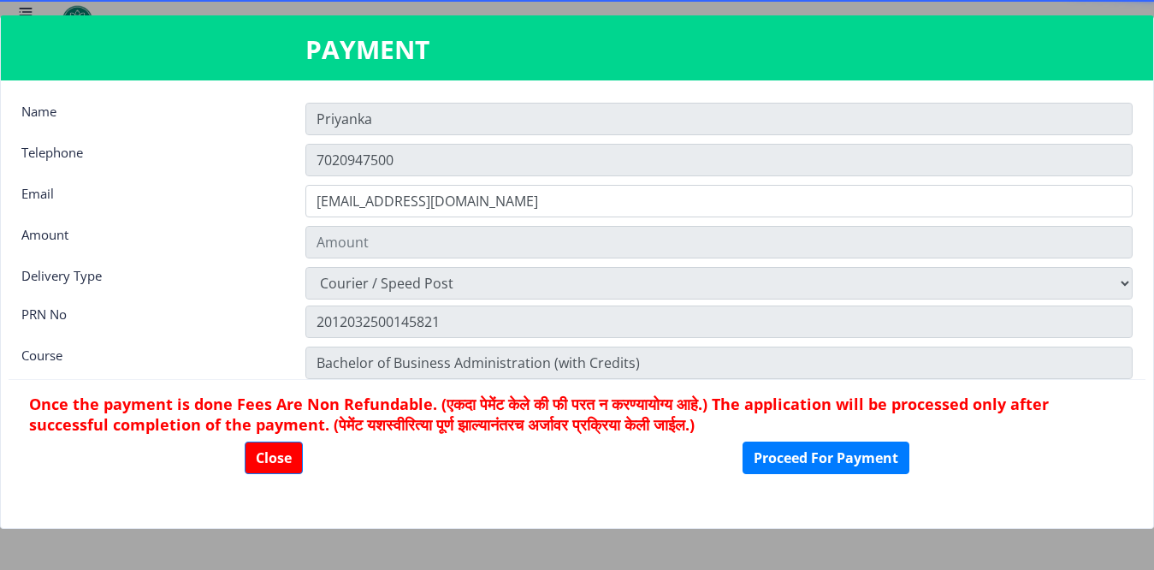
type input "2885"
click at [527, 283] on select "Physically Attending Courier / Speed Post" at bounding box center [718, 283] width 827 height 33
click at [829, 455] on button "Proceed For Payment" at bounding box center [825, 457] width 167 height 33
